Goal: Information Seeking & Learning: Find specific page/section

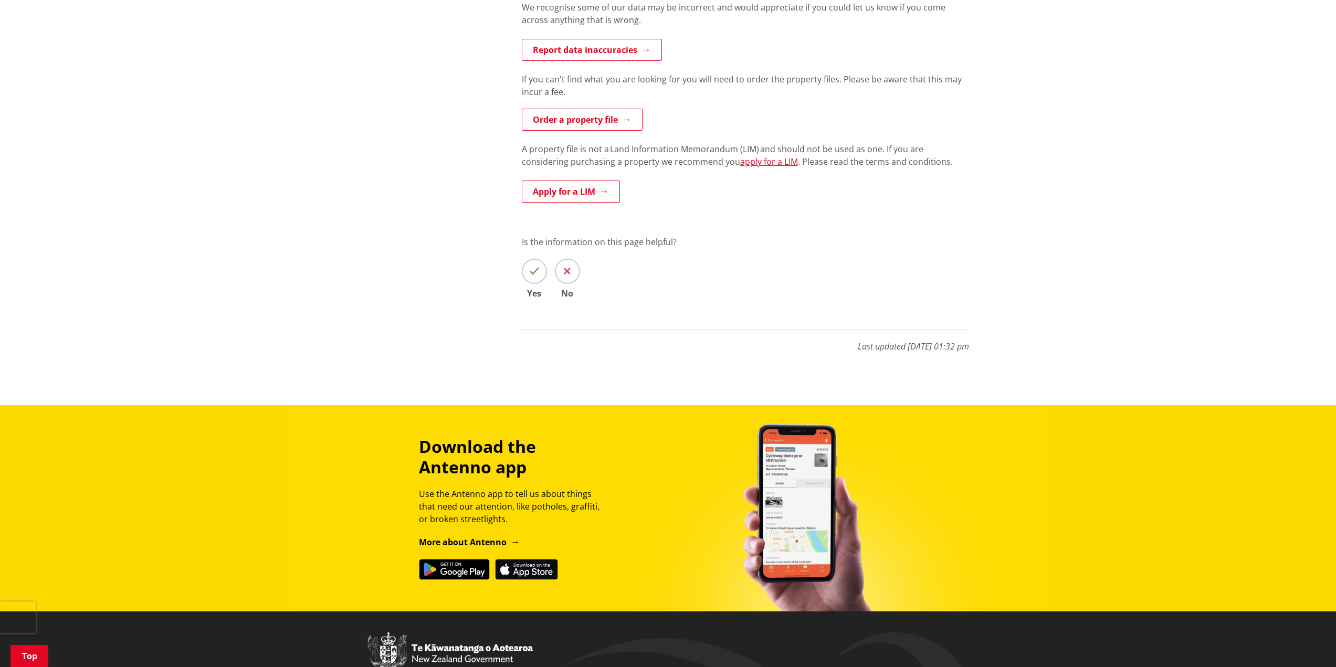
scroll to position [315, 0]
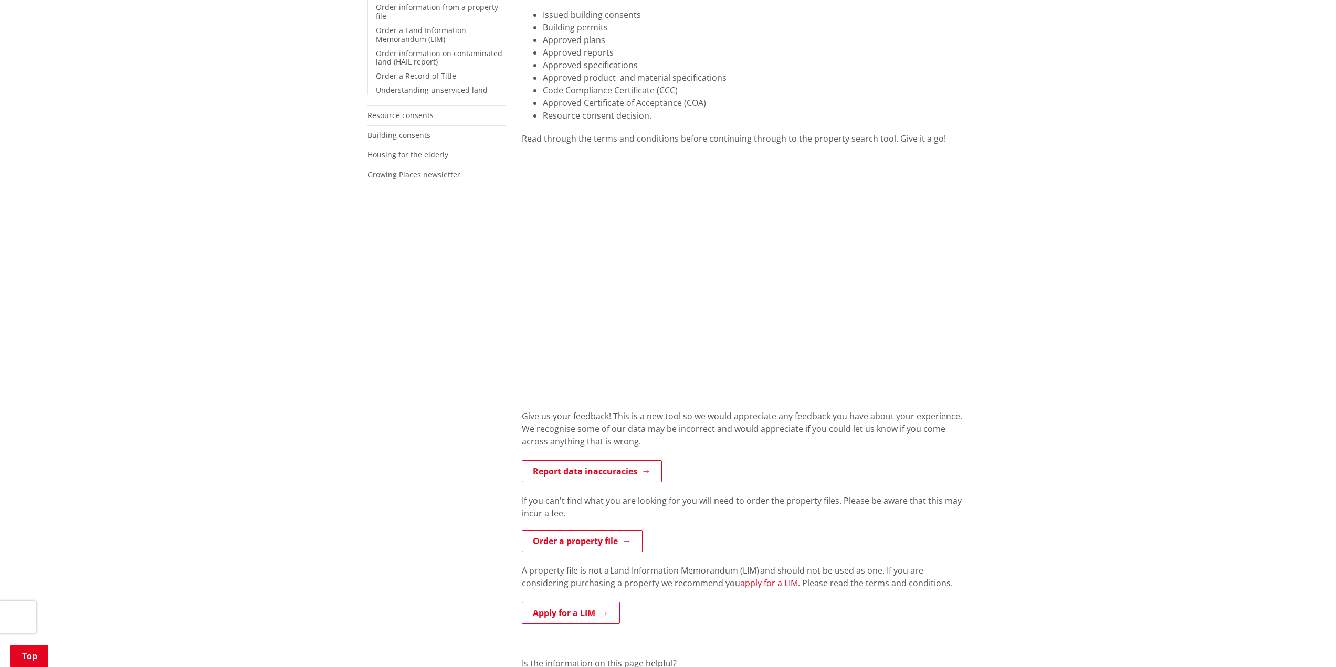
drag, startPoint x: 1036, startPoint y: 226, endPoint x: 1019, endPoint y: 227, distance: 17.4
click at [1036, 226] on div "Home Services and facilities Consents, building and property Property and land …" at bounding box center [668, 322] width 1336 height 1007
click at [545, 143] on div "Read through the terms and conditions before continuing through to the property…" at bounding box center [745, 138] width 447 height 13
drag, startPoint x: 523, startPoint y: 139, endPoint x: 886, endPoint y: 145, distance: 363.2
click at [443, 139] on div "More from this section Consents, building and property Property and land inform…" at bounding box center [667, 356] width 617 height 858
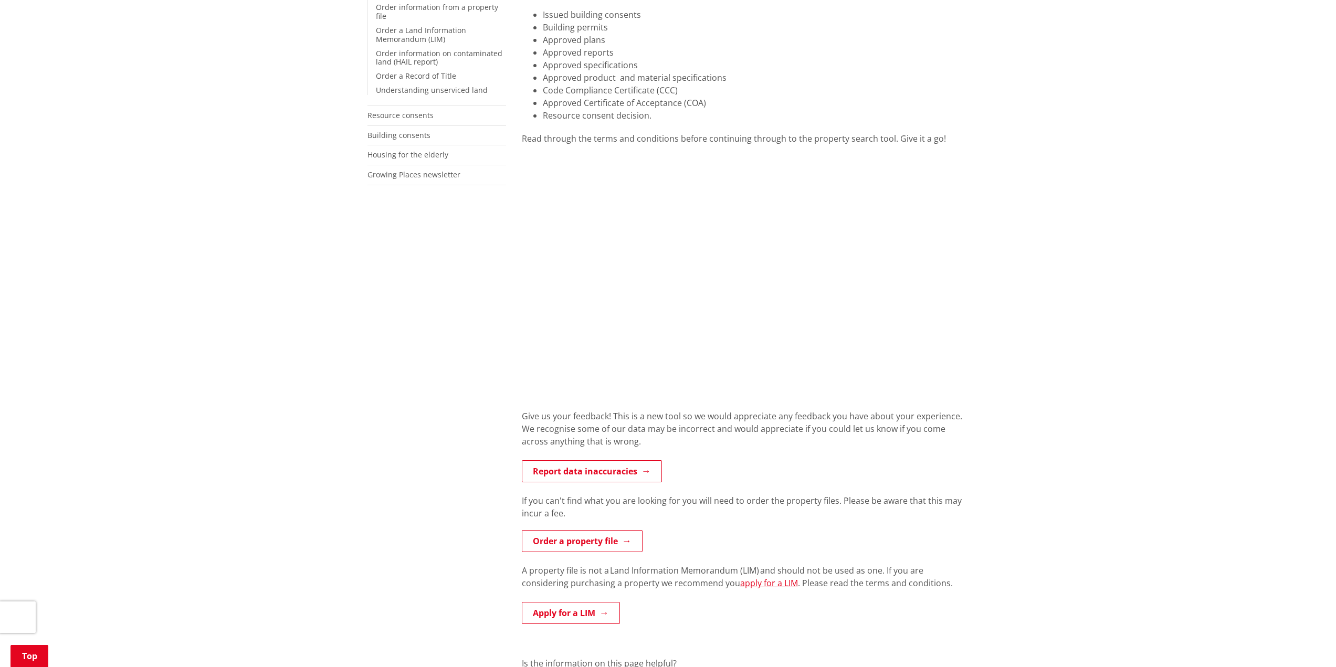
click at [1014, 302] on div "Home Services and facilities Consents, building and property Property and land …" at bounding box center [668, 322] width 1336 height 1007
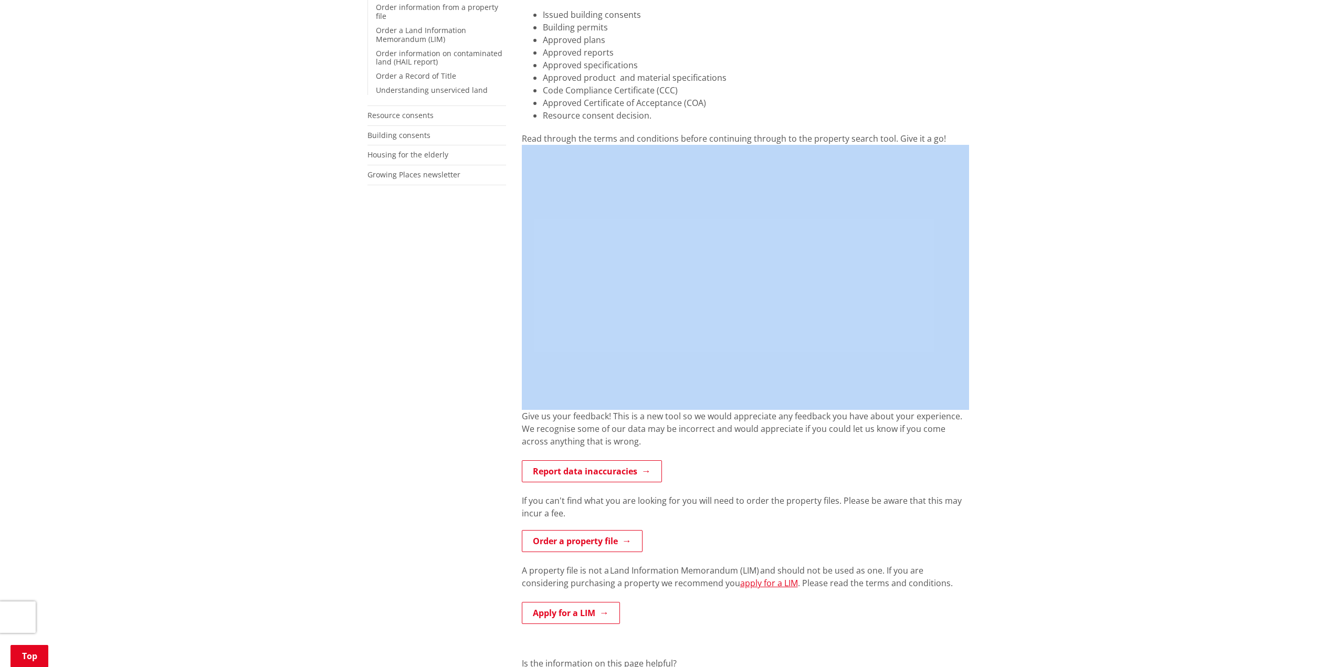
drag, startPoint x: 1019, startPoint y: 143, endPoint x: 1027, endPoint y: 255, distance: 112.1
click at [1027, 255] on div "Home Services and facilities Consents, building and property Property and land …" at bounding box center [668, 322] width 1336 height 1007
click at [1028, 252] on div "Home Services and facilities Consents, building and property Property and land …" at bounding box center [668, 322] width 1336 height 1007
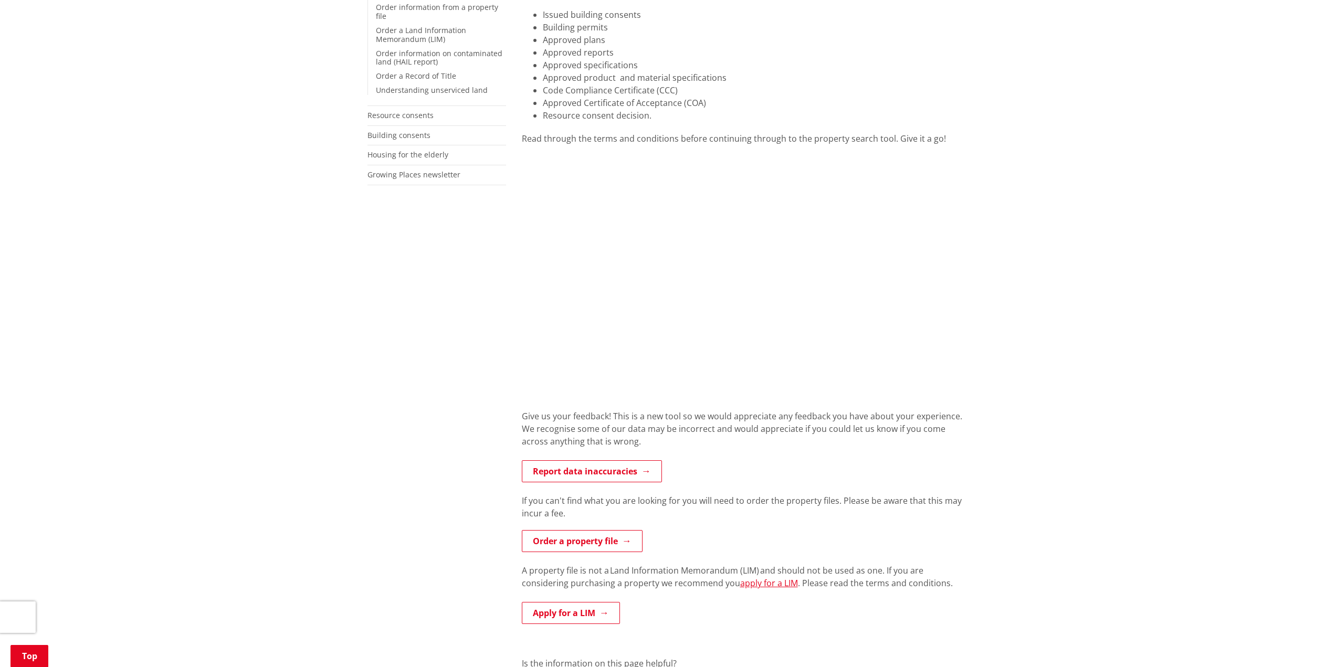
click at [980, 174] on div "Home Services and facilities Consents, building and property Property and land …" at bounding box center [668, 322] width 1336 height 1007
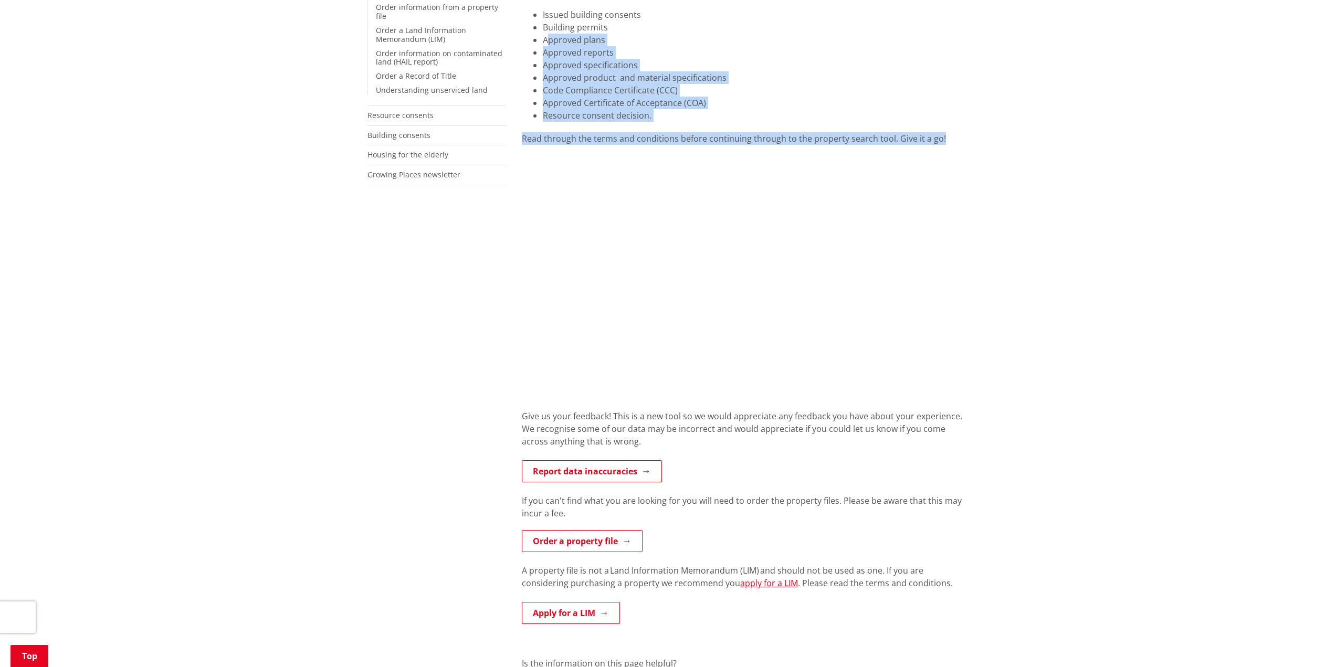
drag, startPoint x: 947, startPoint y: 137, endPoint x: 548, endPoint y: 34, distance: 411.6
click at [548, 34] on div "Search for information from a property file online! The information contained i…" at bounding box center [745, 356] width 463 height 858
click at [548, 34] on li "Approved plans" at bounding box center [756, 40] width 426 height 13
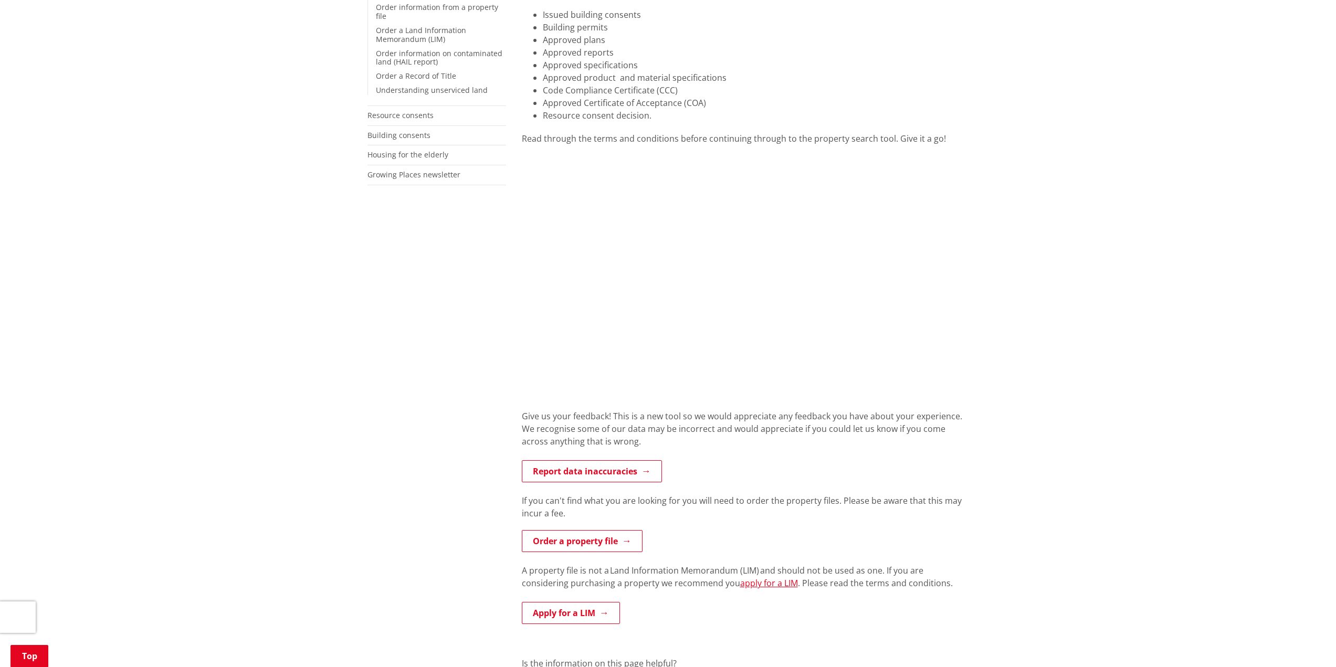
drag, startPoint x: 320, startPoint y: 285, endPoint x: 324, endPoint y: 293, distance: 9.2
click at [320, 285] on div "Home Services and facilities Consents, building and property Property and land …" at bounding box center [668, 322] width 1336 height 1007
click at [355, 317] on div "Home Services and facilities Consents, building and property Property and land …" at bounding box center [668, 322] width 1336 height 1007
click at [345, 290] on div "Home Services and facilities Consents, building and property Property and land …" at bounding box center [668, 322] width 1336 height 1007
click at [1094, 198] on div "Home Services and facilities Consents, building and property Property and land …" at bounding box center [668, 322] width 1336 height 1007
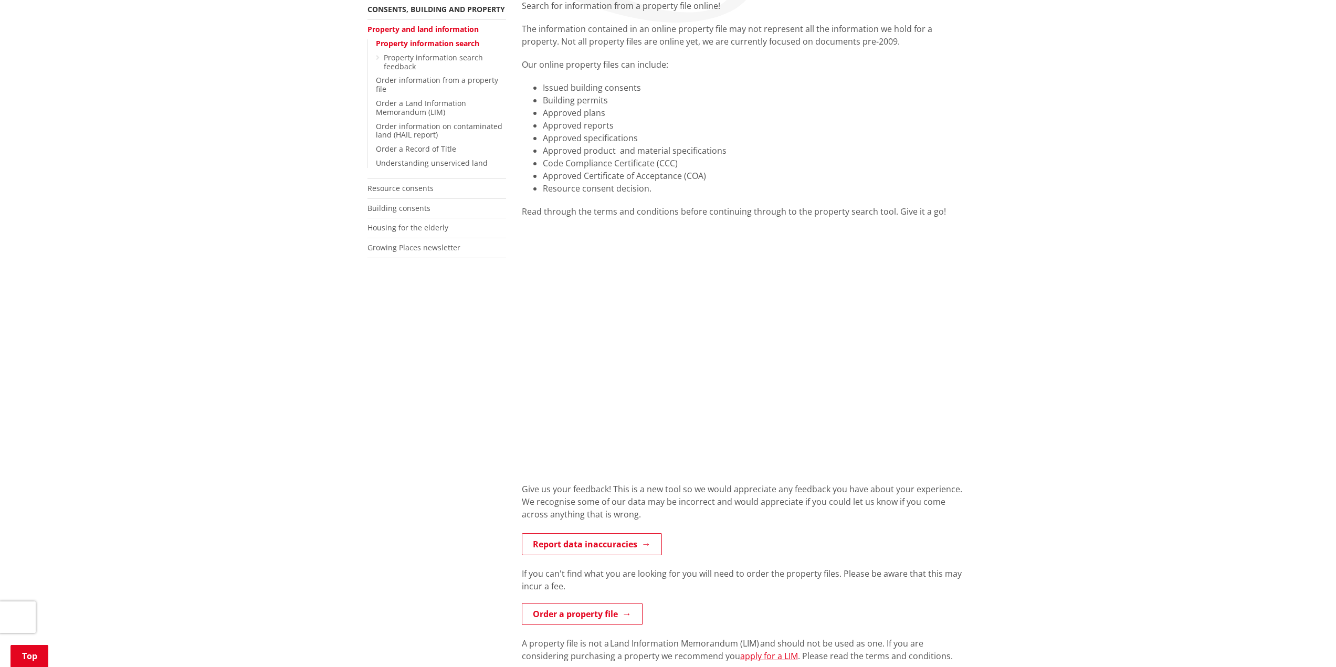
scroll to position [157, 0]
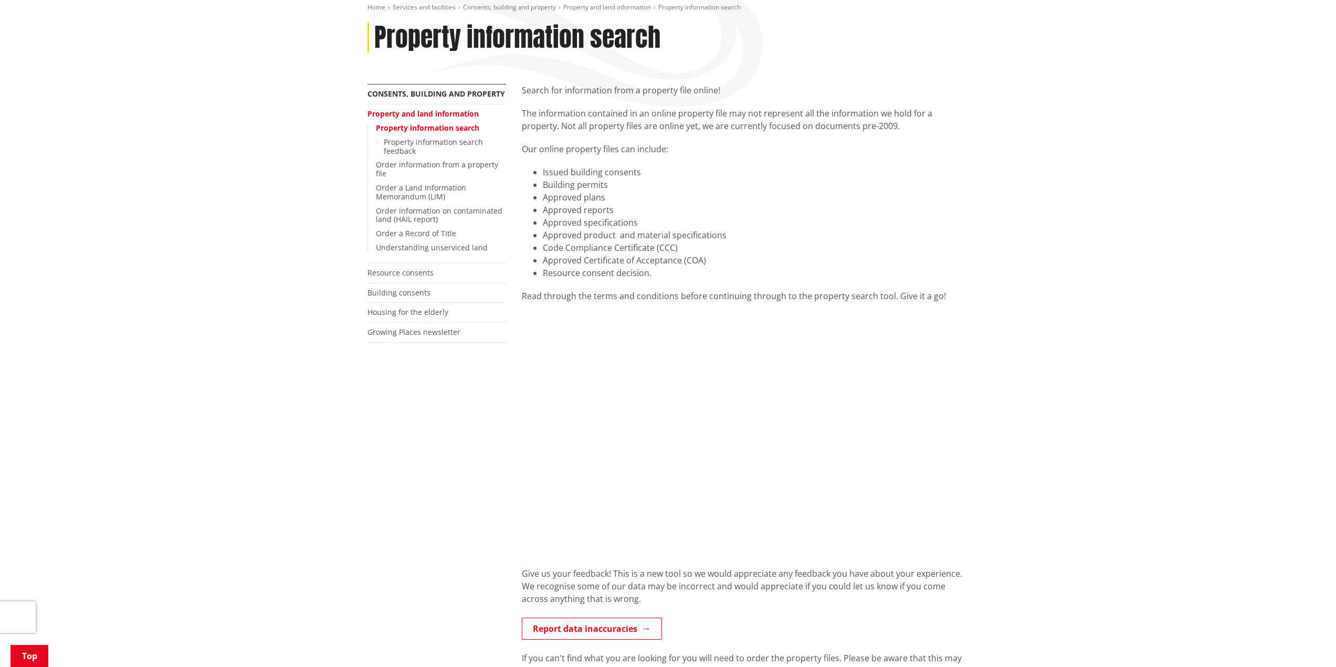
click at [407, 427] on div "More from this section Consents, building and property Property and land inform…" at bounding box center [667, 513] width 617 height 858
click at [1156, 344] on div "Home Services and facilities Consents, building and property Property and land …" at bounding box center [668, 480] width 1336 height 1007
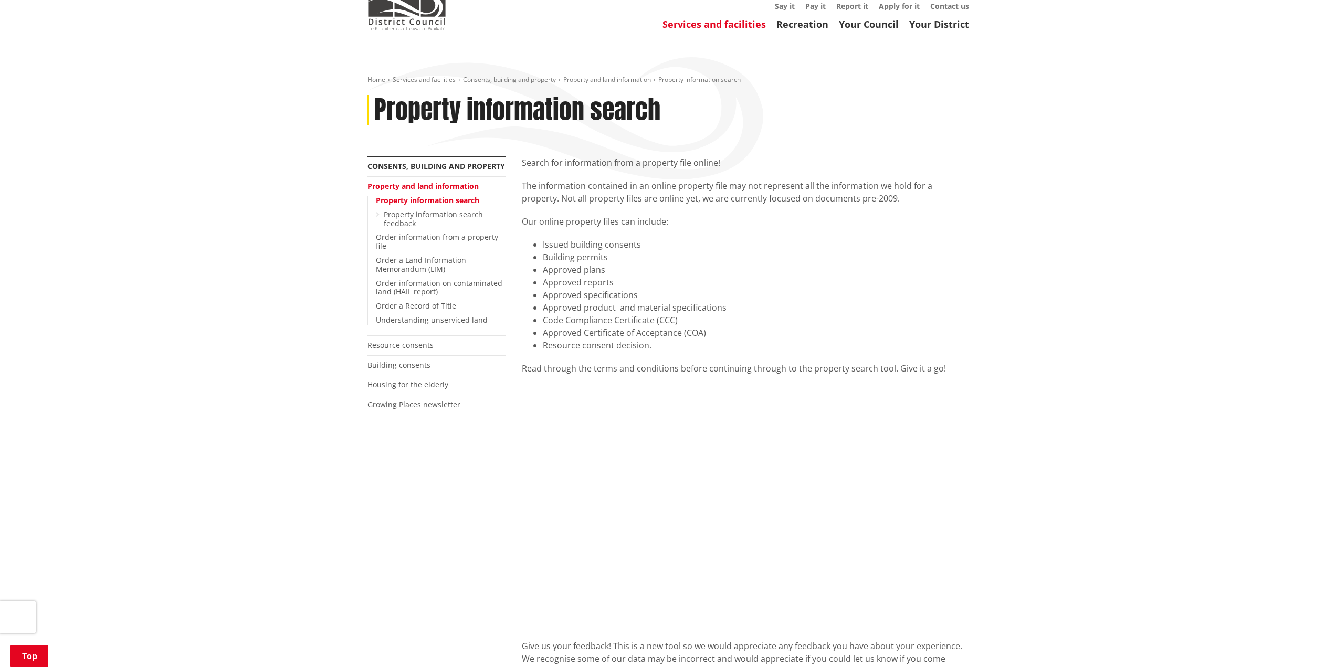
scroll to position [0, 0]
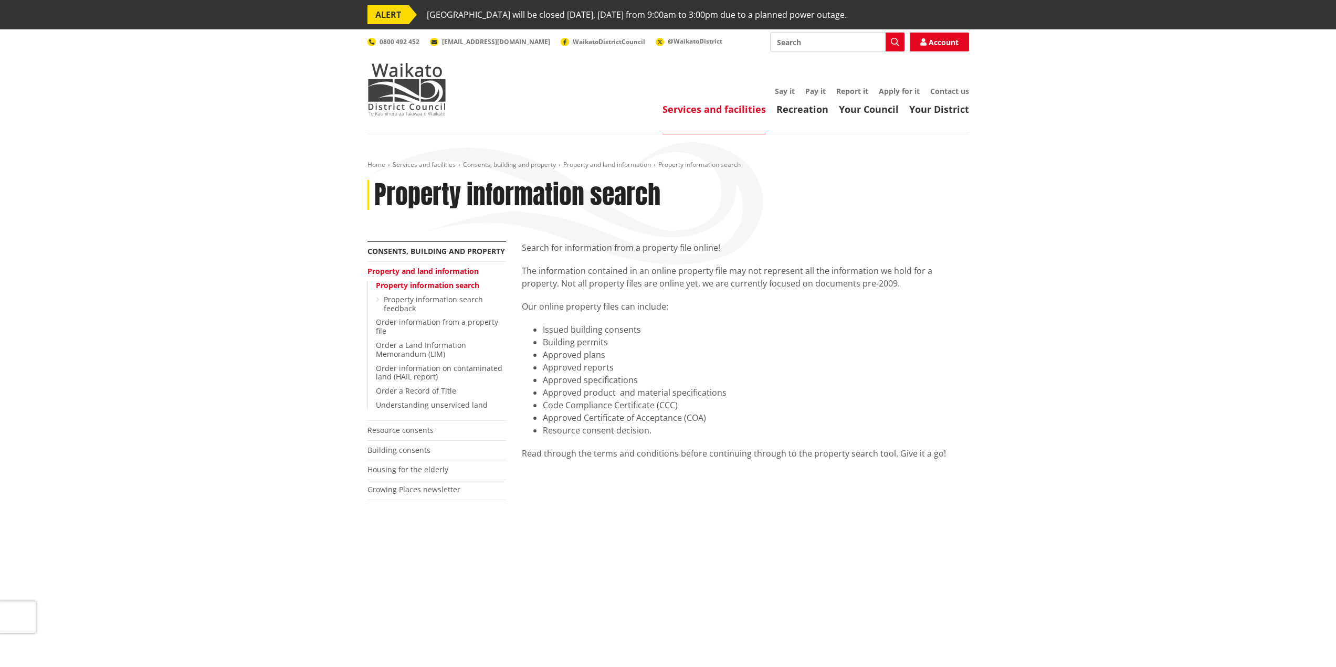
click at [1149, 438] on div "Home Services and facilities Consents, building and property Property and land …" at bounding box center [668, 637] width 1336 height 1007
click at [1104, 386] on div "Home Services and facilities Consents, building and property Property and land …" at bounding box center [668, 637] width 1336 height 1007
